Goal: Task Accomplishment & Management: Manage account settings

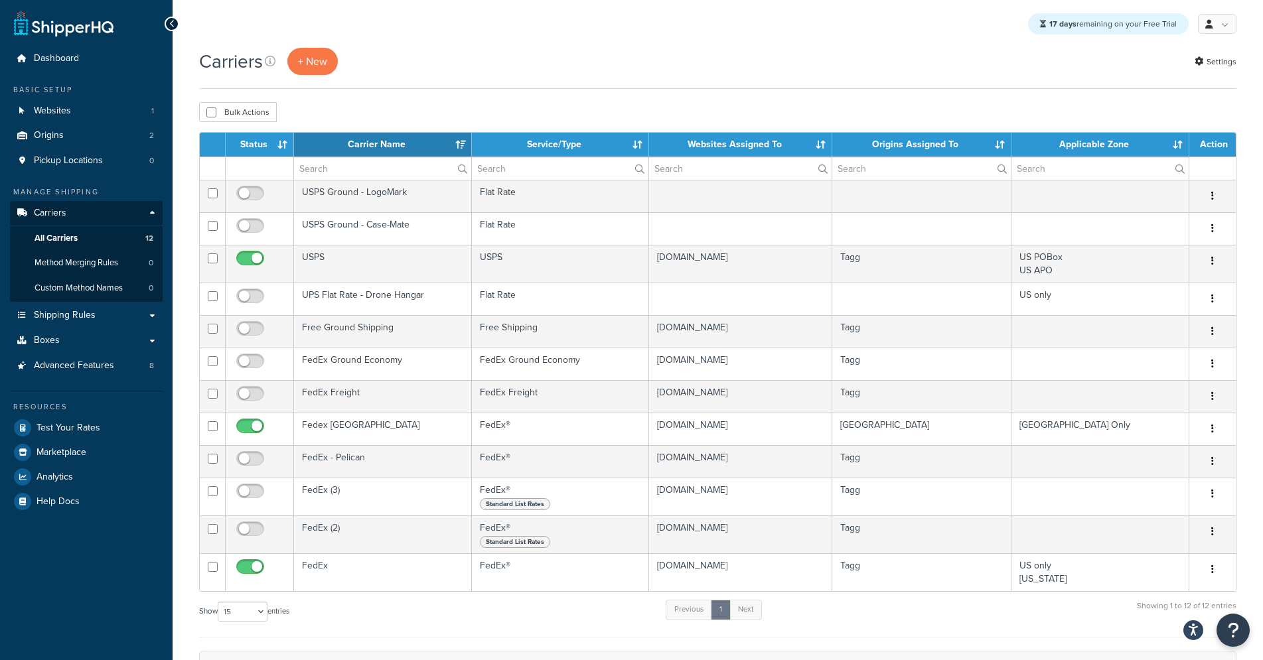
select select "15"
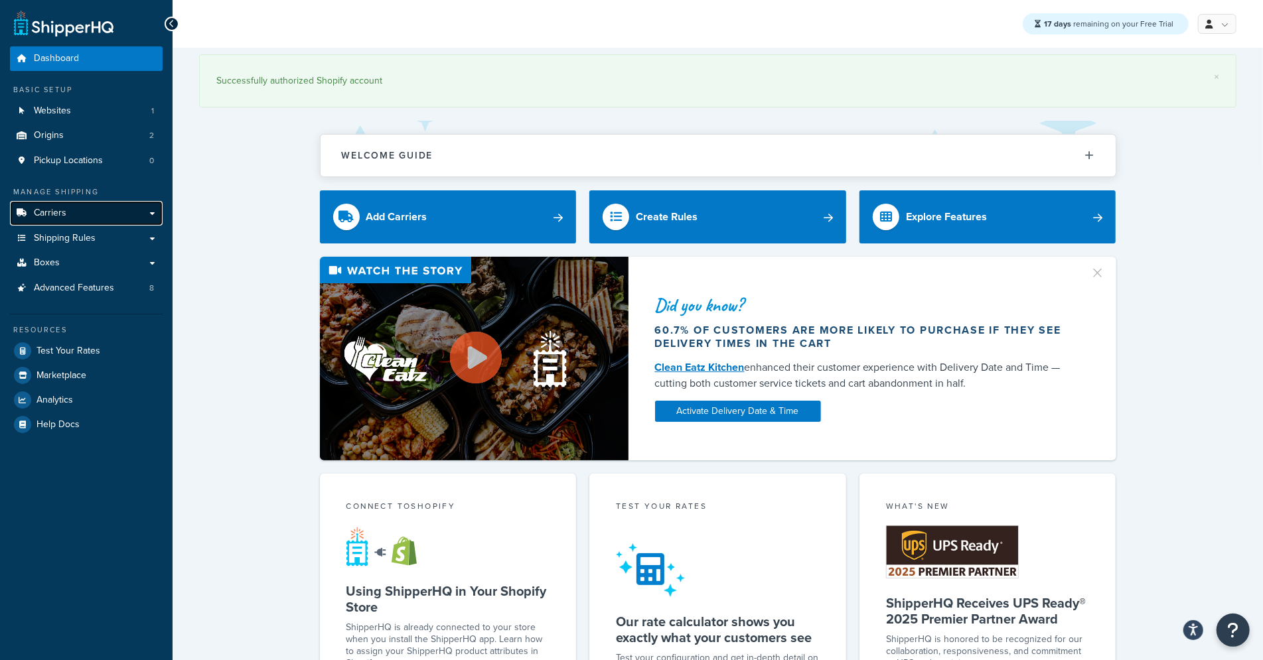
click at [81, 218] on link "Carriers" at bounding box center [86, 213] width 153 height 25
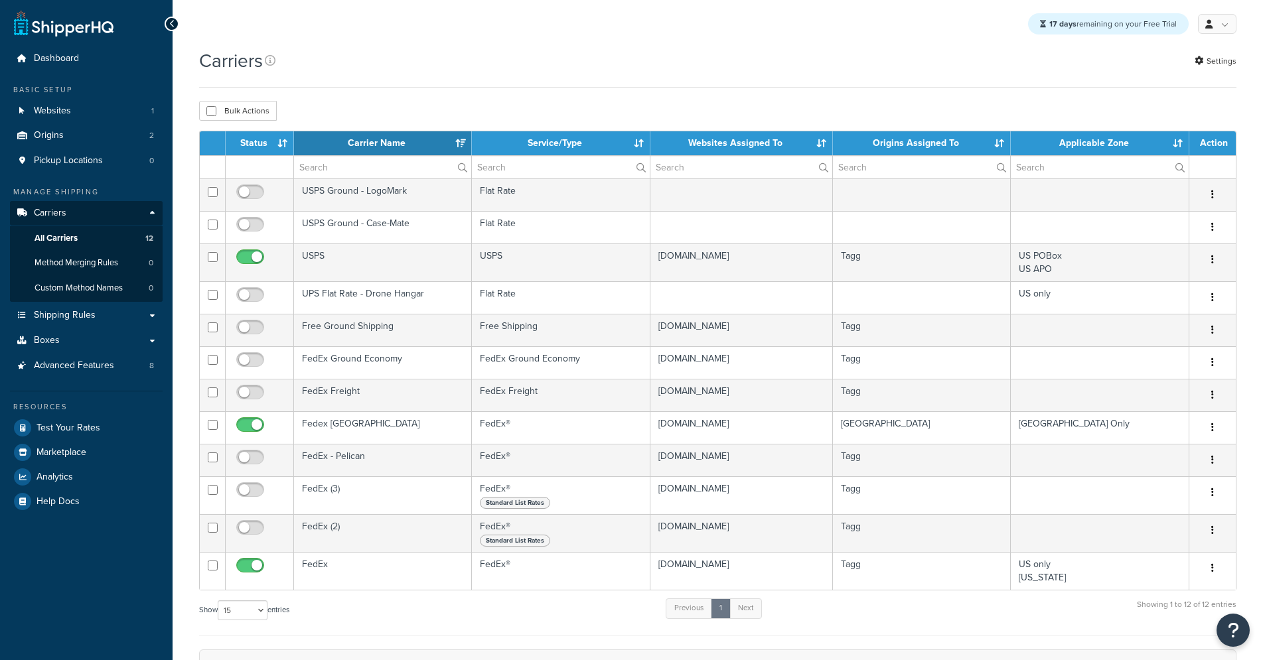
select select "15"
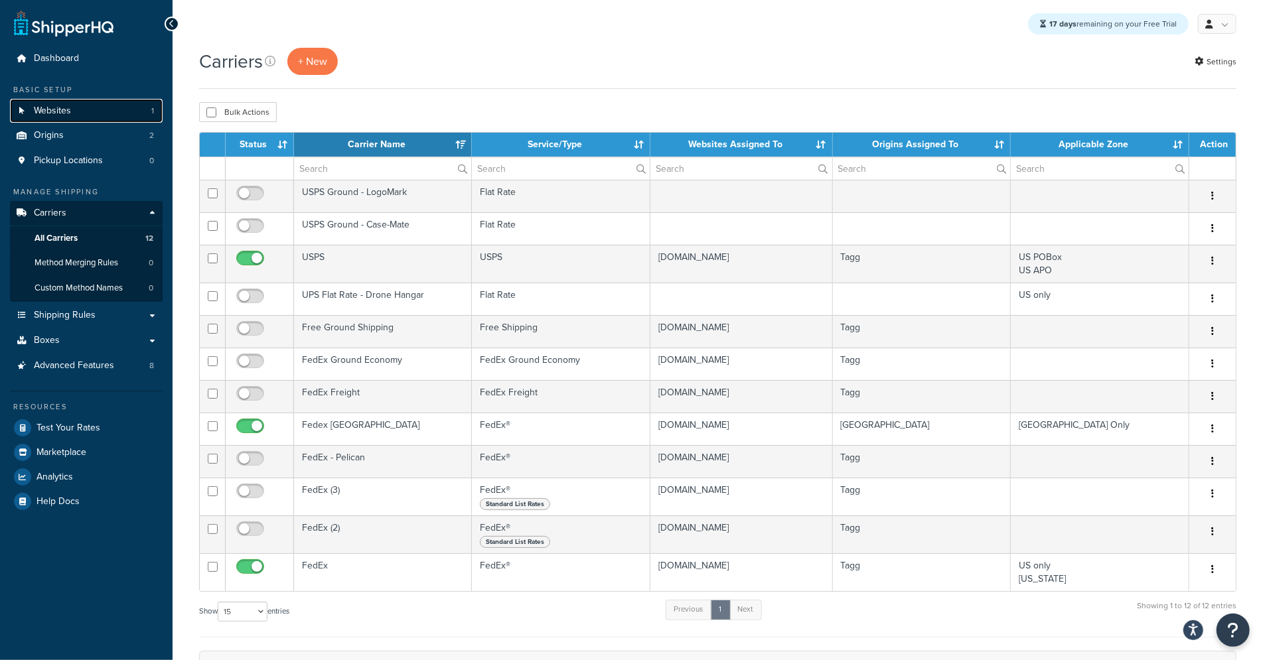
click at [78, 110] on link "Websites 1" at bounding box center [86, 111] width 153 height 25
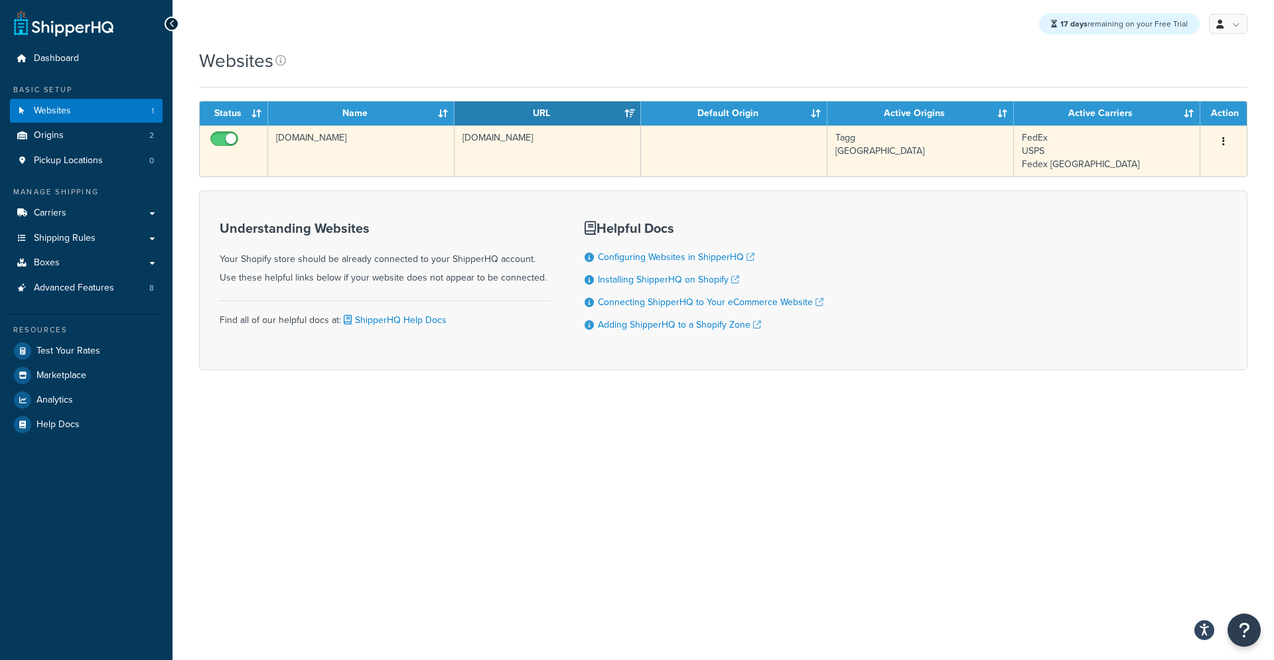
click at [511, 161] on td "[DOMAIN_NAME]" at bounding box center [547, 150] width 186 height 51
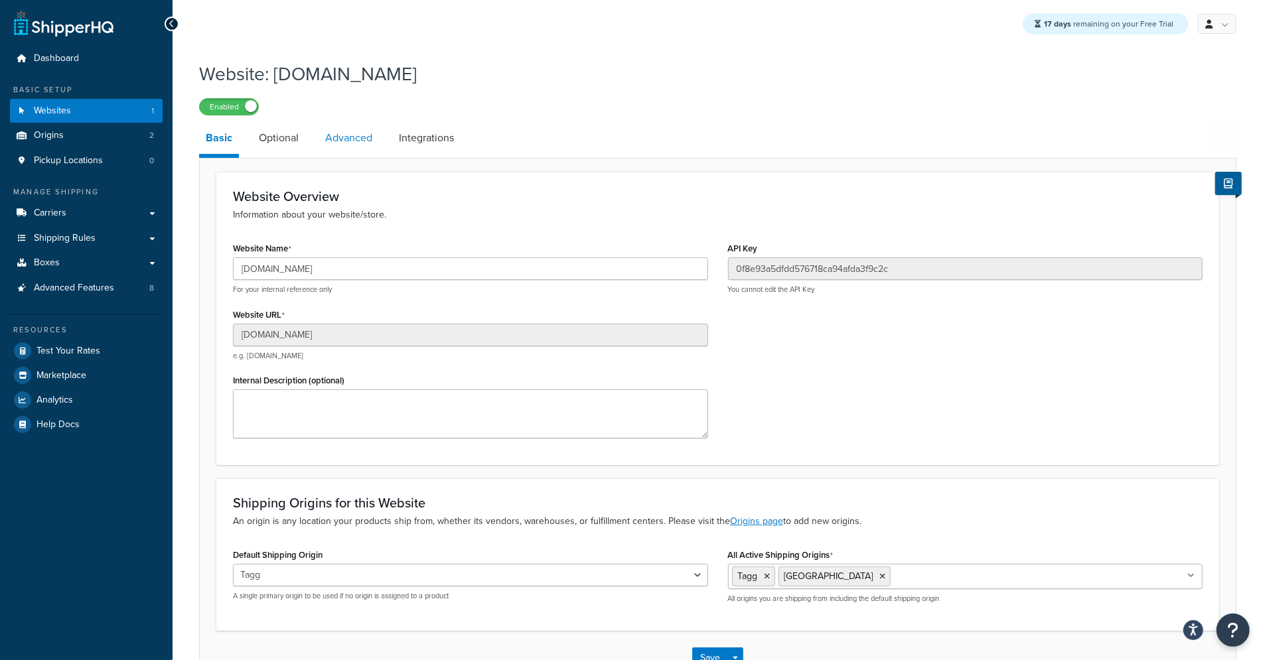
click at [338, 134] on link "Advanced" at bounding box center [348, 138] width 60 height 32
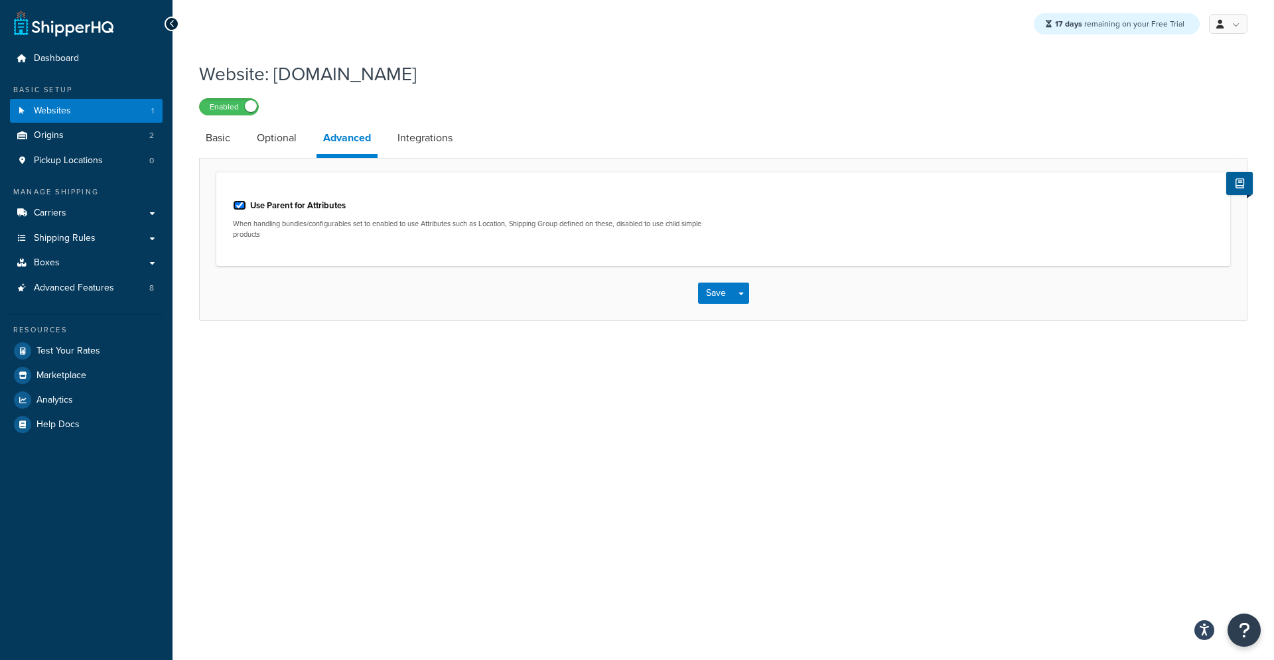
click at [239, 205] on input "Use Parent for Attributes" at bounding box center [239, 205] width 13 height 10
checkbox input "false"
click at [710, 290] on button "Save" at bounding box center [716, 293] width 36 height 21
click at [240, 203] on input "Use Parent for Attributes" at bounding box center [239, 205] width 13 height 10
checkbox input "false"
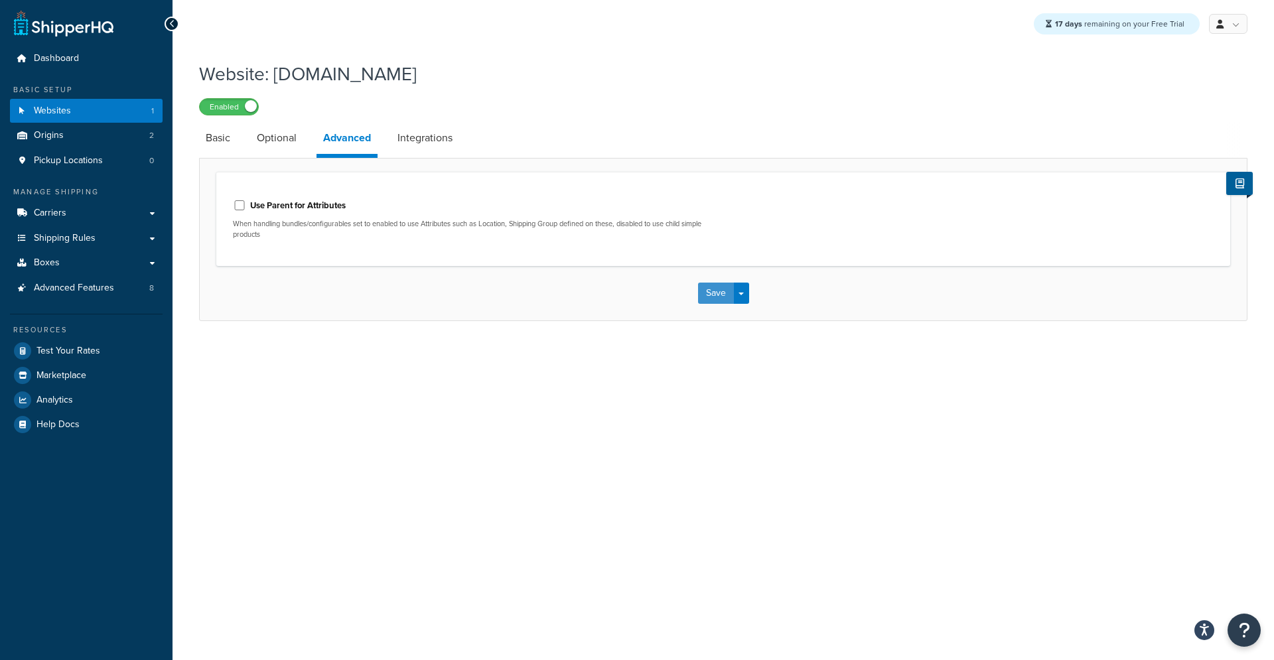
click at [703, 295] on button "Save" at bounding box center [716, 293] width 36 height 21
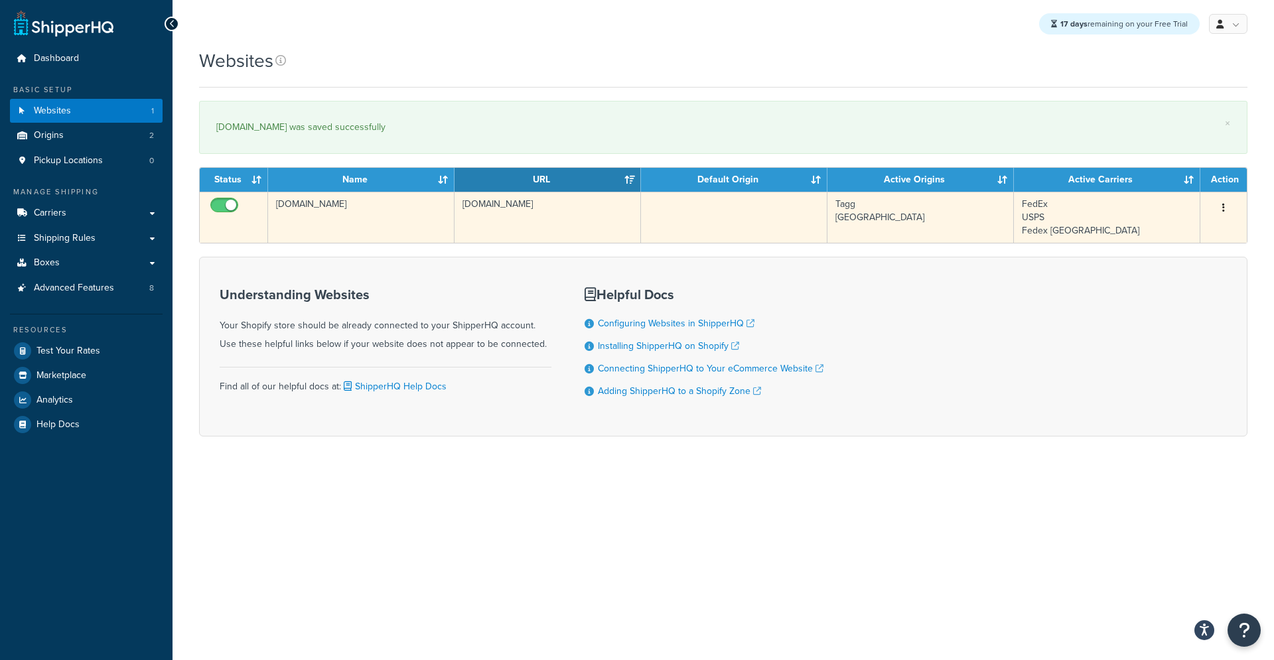
click at [348, 224] on td "pelican-products-qa.myshopify.com" at bounding box center [361, 217] width 186 height 51
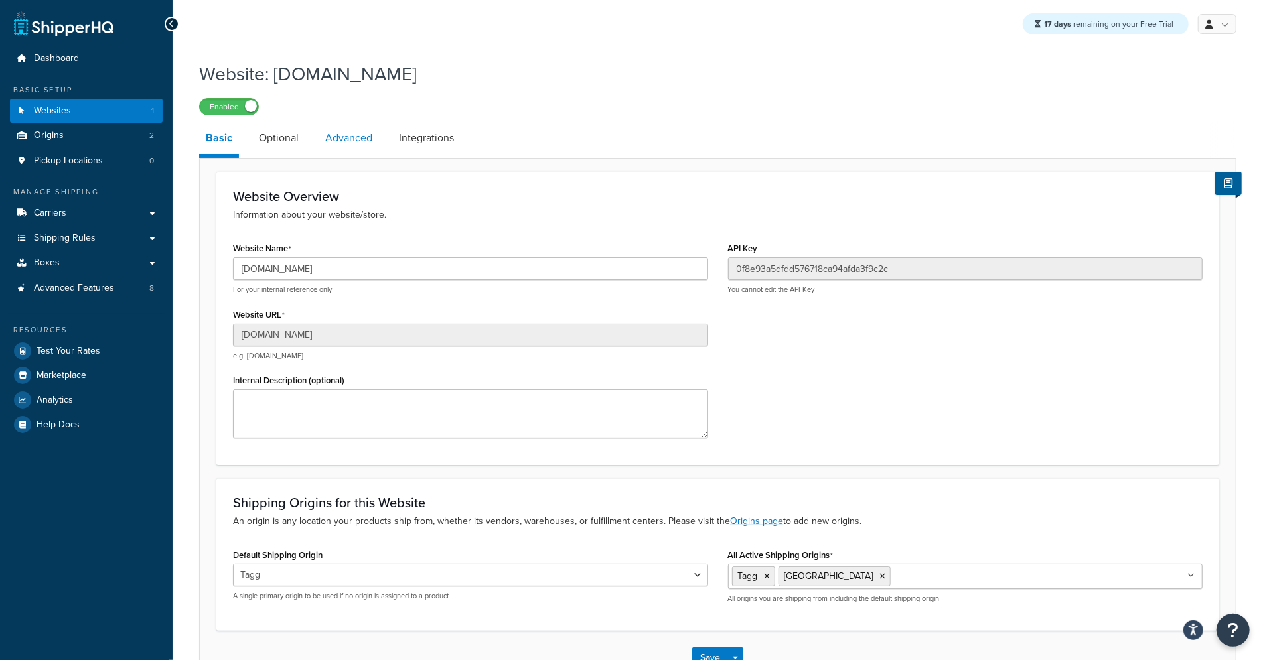
click at [356, 139] on link "Advanced" at bounding box center [348, 138] width 60 height 32
